Goal: Transaction & Acquisition: Purchase product/service

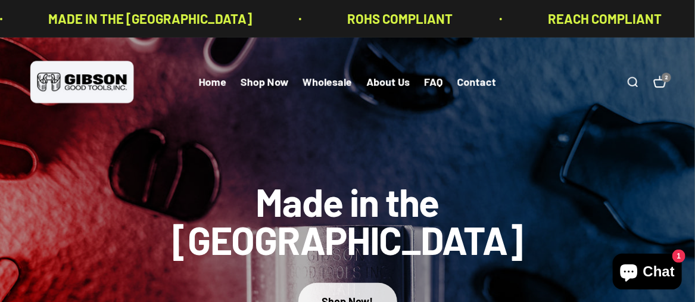
click at [338, 293] on div "Shop Now!" at bounding box center [347, 301] width 51 height 17
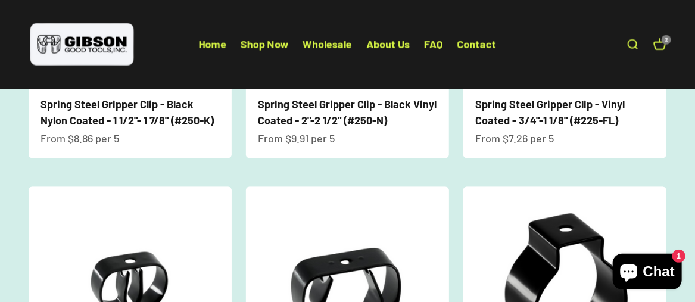
scroll to position [581, 0]
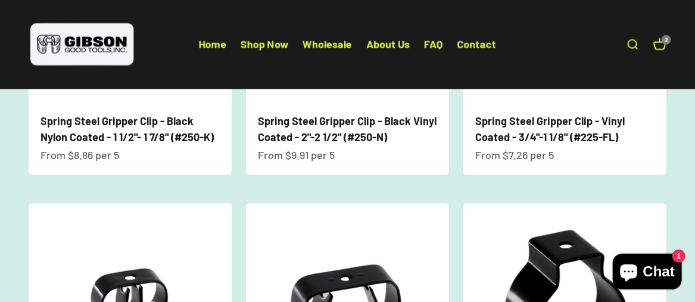
click at [675, 64] on div "Open navigation menu Open search Home Shop Now Wholesale About Us FAQ Contact G…" at bounding box center [347, 44] width 695 height 89
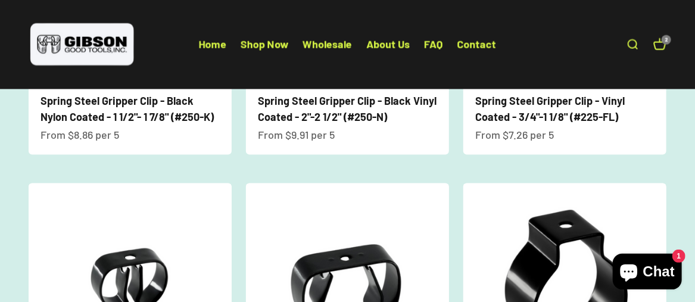
scroll to position [562, 0]
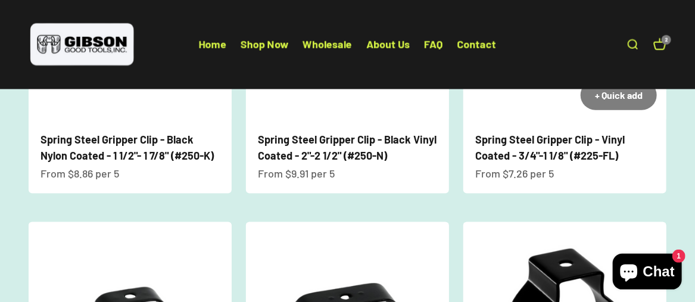
click at [545, 137] on link "Spring Steel Gripper Clip - Vinyl Coated - 3/4"-1 1/8" (#225-FL)" at bounding box center [549, 147] width 149 height 29
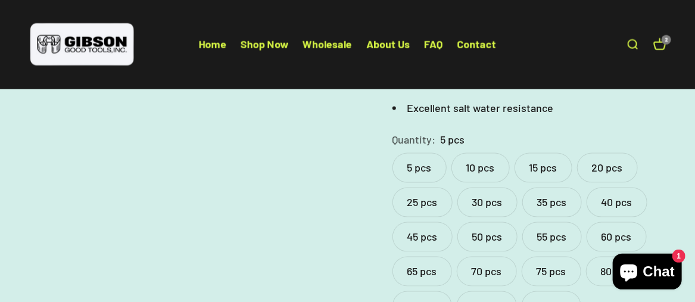
scroll to position [555, 0]
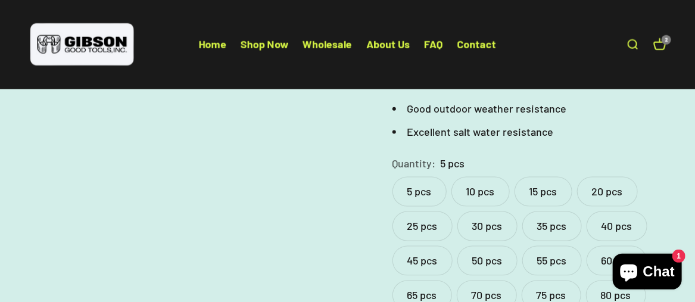
click at [685, 120] on div "Zoom Go to item 1 Go to item 2 Go to item 3 [PERSON_NAME] Good Tools Spring Ste…" at bounding box center [347, 9] width 695 height 874
click at [486, 246] on label "50 pcs" at bounding box center [487, 261] width 60 height 30
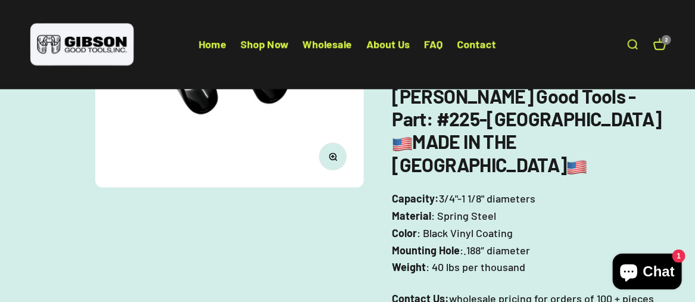
scroll to position [116, 0]
